Goal: Browse casually: Explore the website without a specific task or goal

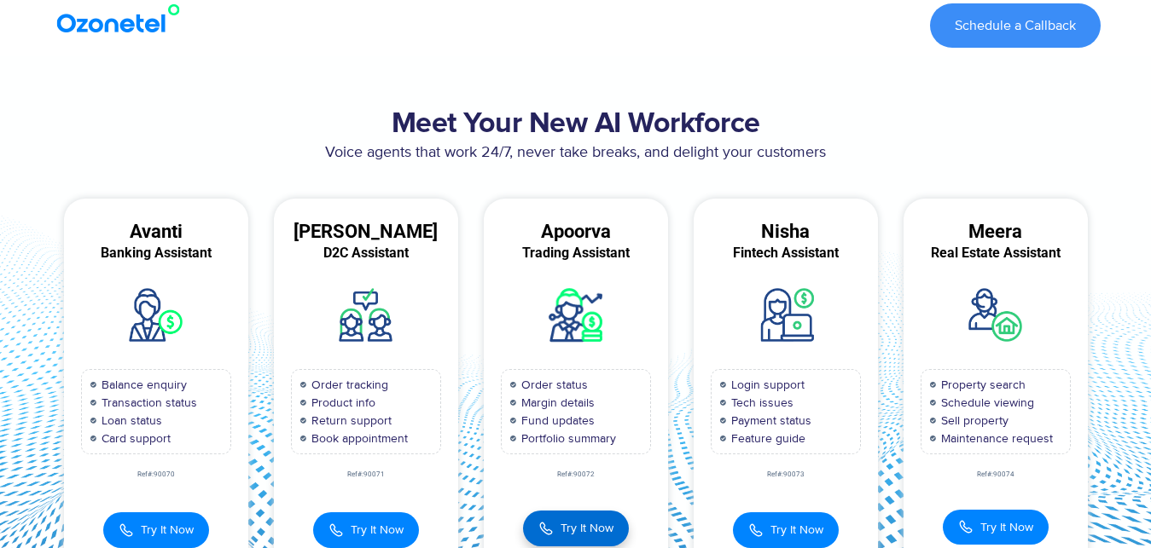
click at [582, 530] on span "Try It Now" at bounding box center [586, 528] width 53 height 18
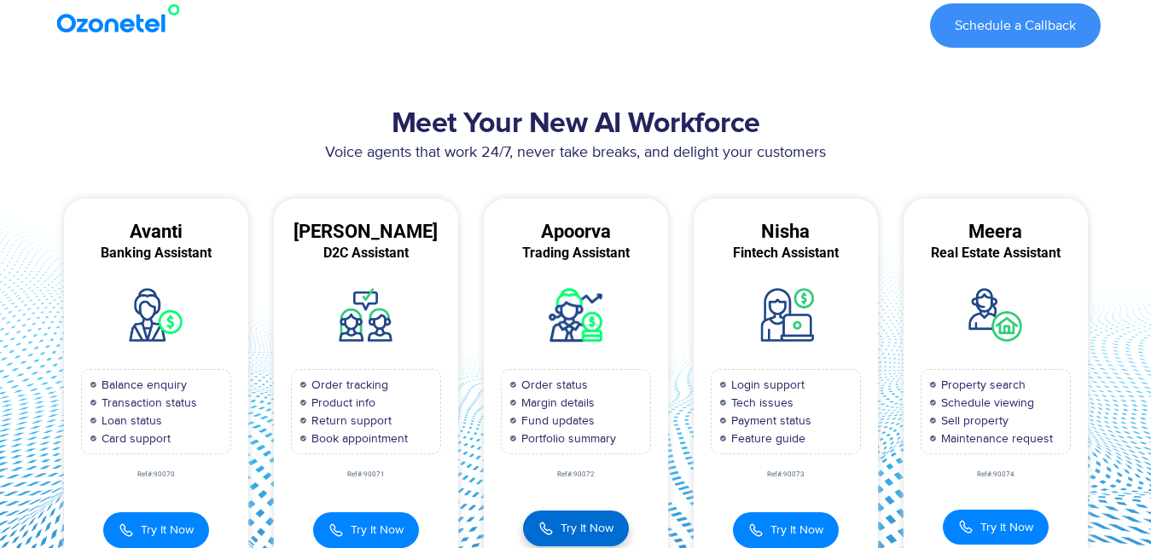
click at [582, 530] on span "Try It Now" at bounding box center [586, 528] width 53 height 18
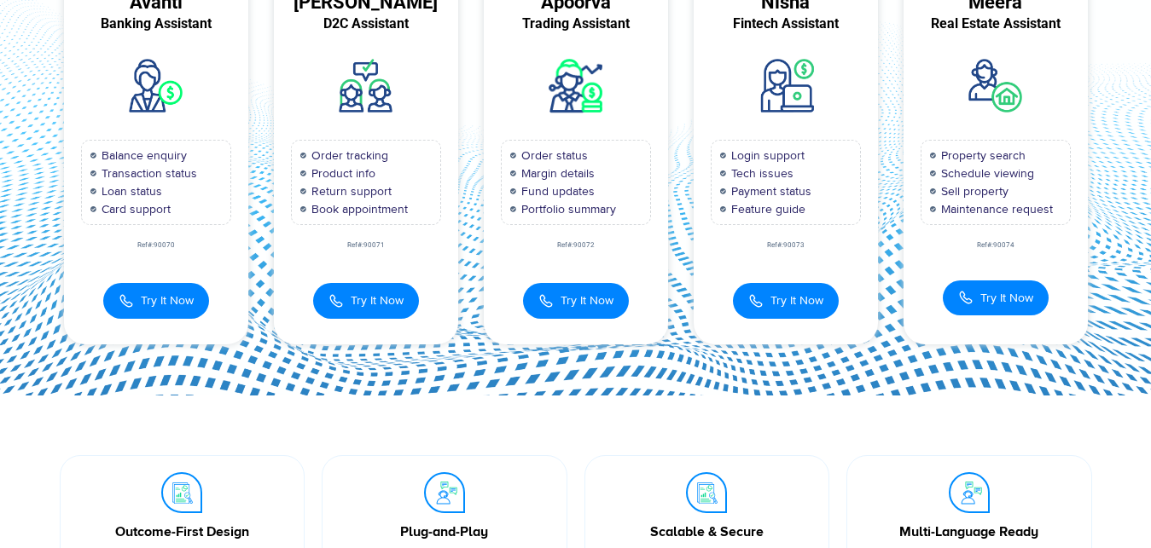
scroll to position [261, 0]
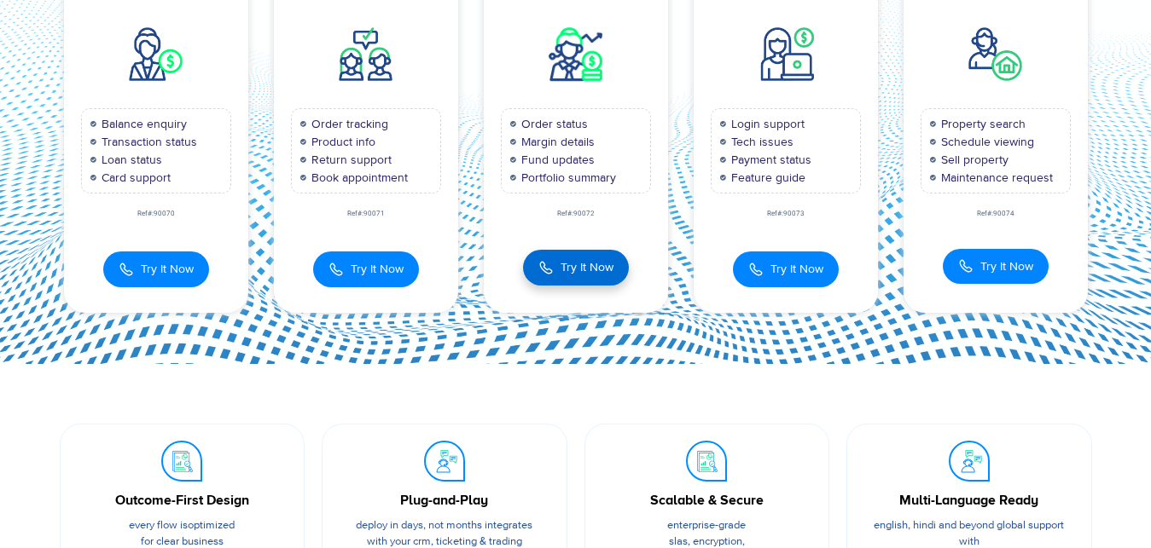
click at [609, 265] on span "Try It Now" at bounding box center [586, 267] width 53 height 18
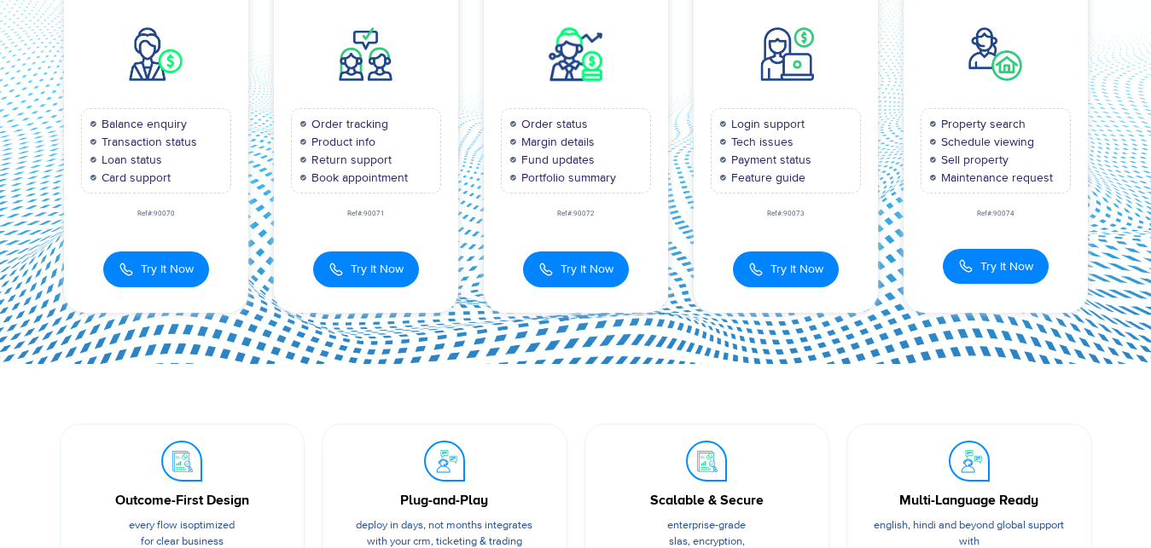
click at [564, 76] on img at bounding box center [574, 53] width 73 height 73
click at [584, 269] on span "Try It Now" at bounding box center [586, 267] width 53 height 18
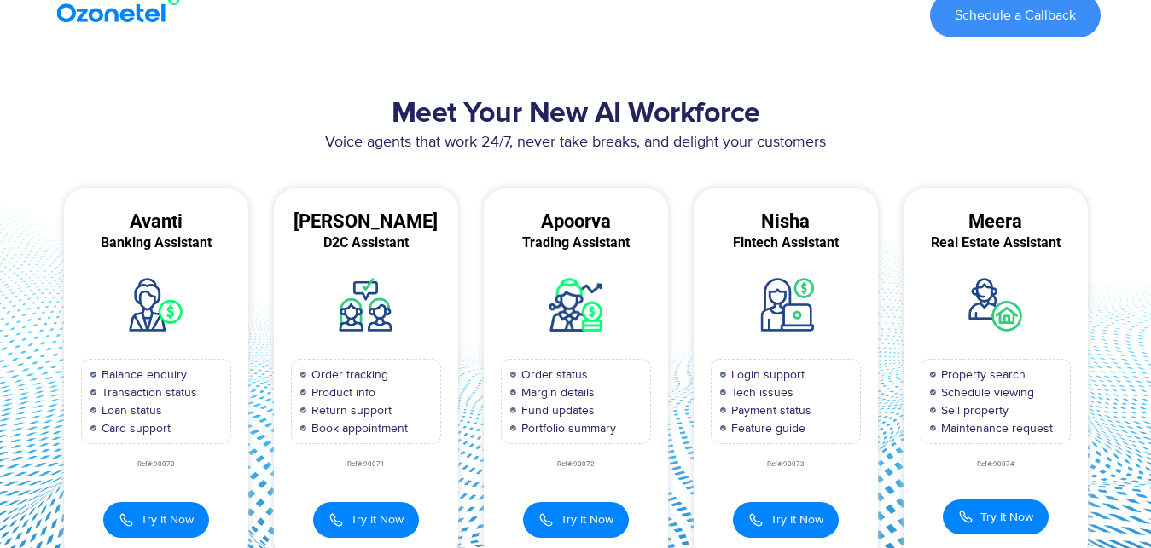
scroll to position [0, 0]
